Goal: Obtain resource: Download file/media

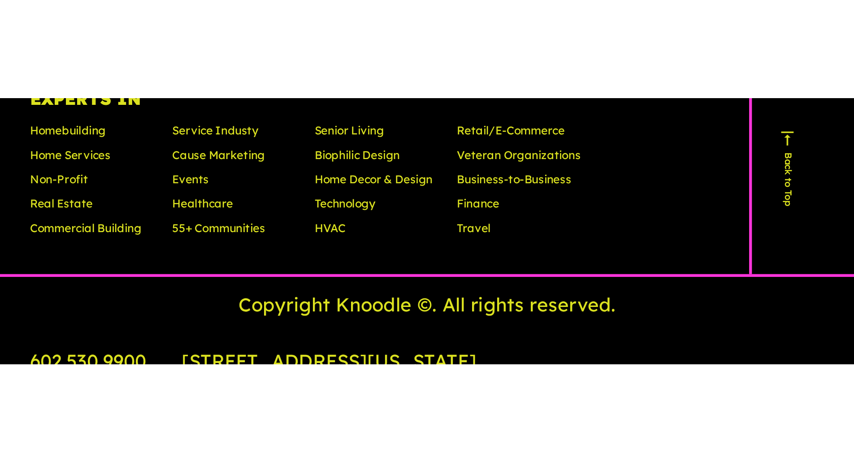
scroll to position [2648, 0]
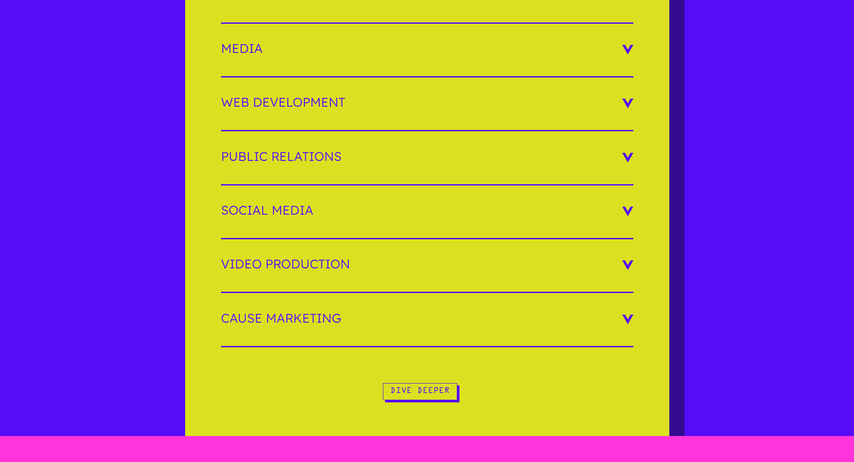
drag, startPoint x: 135, startPoint y: 382, endPoint x: 141, endPoint y: 312, distance: 69.7
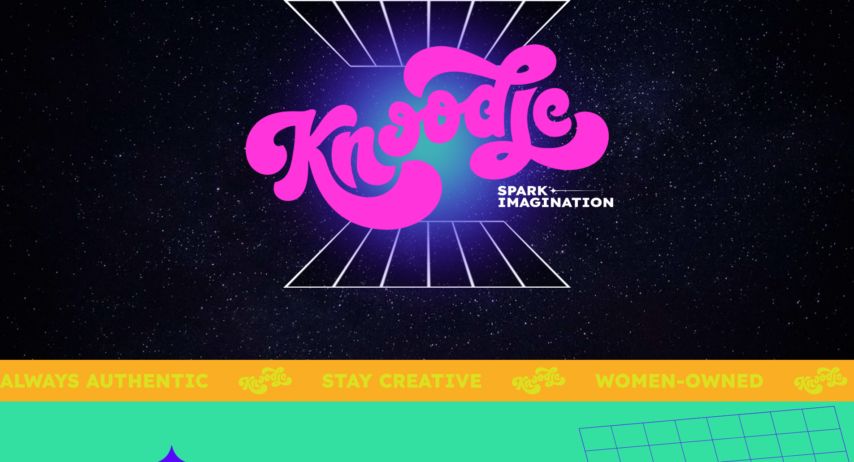
scroll to position [0, 0]
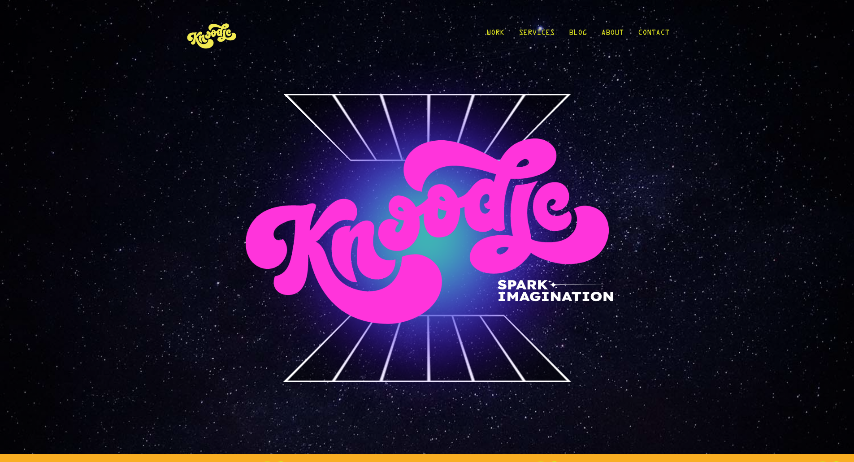
drag, startPoint x: 690, startPoint y: 133, endPoint x: 718, endPoint y: 29, distance: 107.9
click at [408, 32] on link "Contact" at bounding box center [653, 35] width 31 height 42
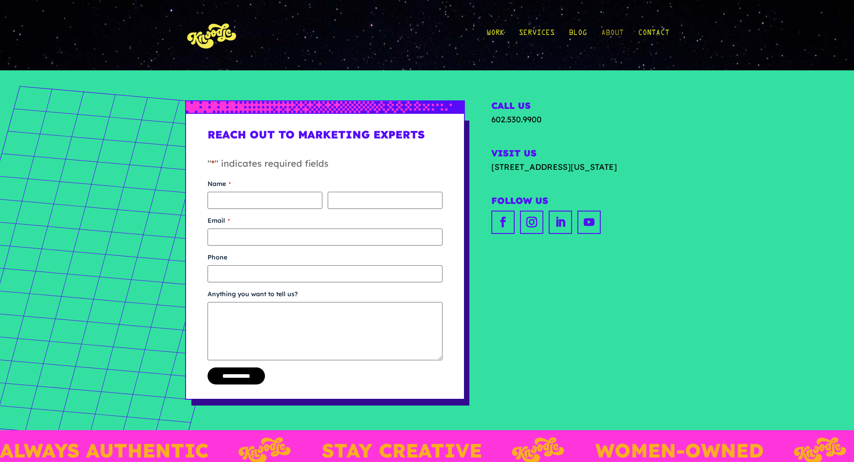
click at [610, 33] on link "About" at bounding box center [612, 35] width 22 height 42
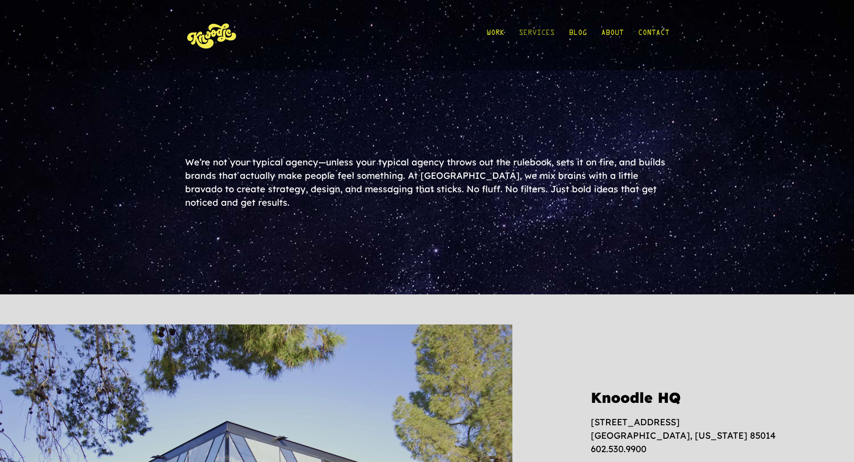
click at [534, 33] on link "Services" at bounding box center [537, 35] width 36 height 42
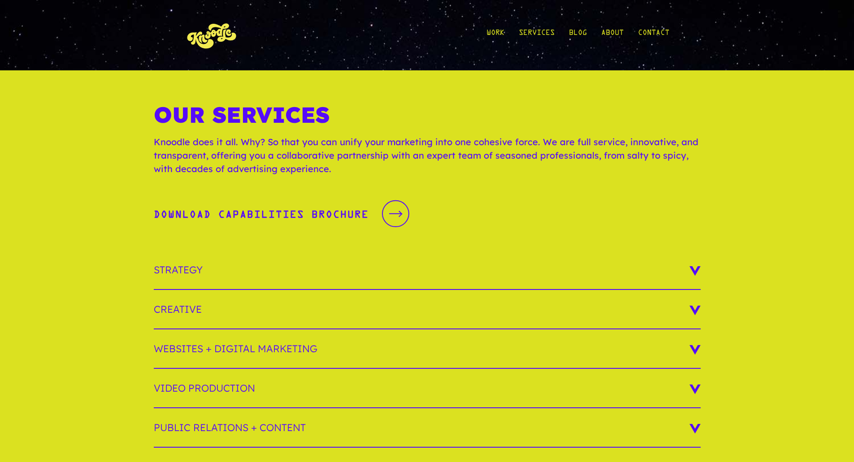
click at [393, 228] on link "Download Capabilities Brochure Download Capabilities Brochure" at bounding box center [282, 214] width 256 height 30
